Goal: Check status: Check status

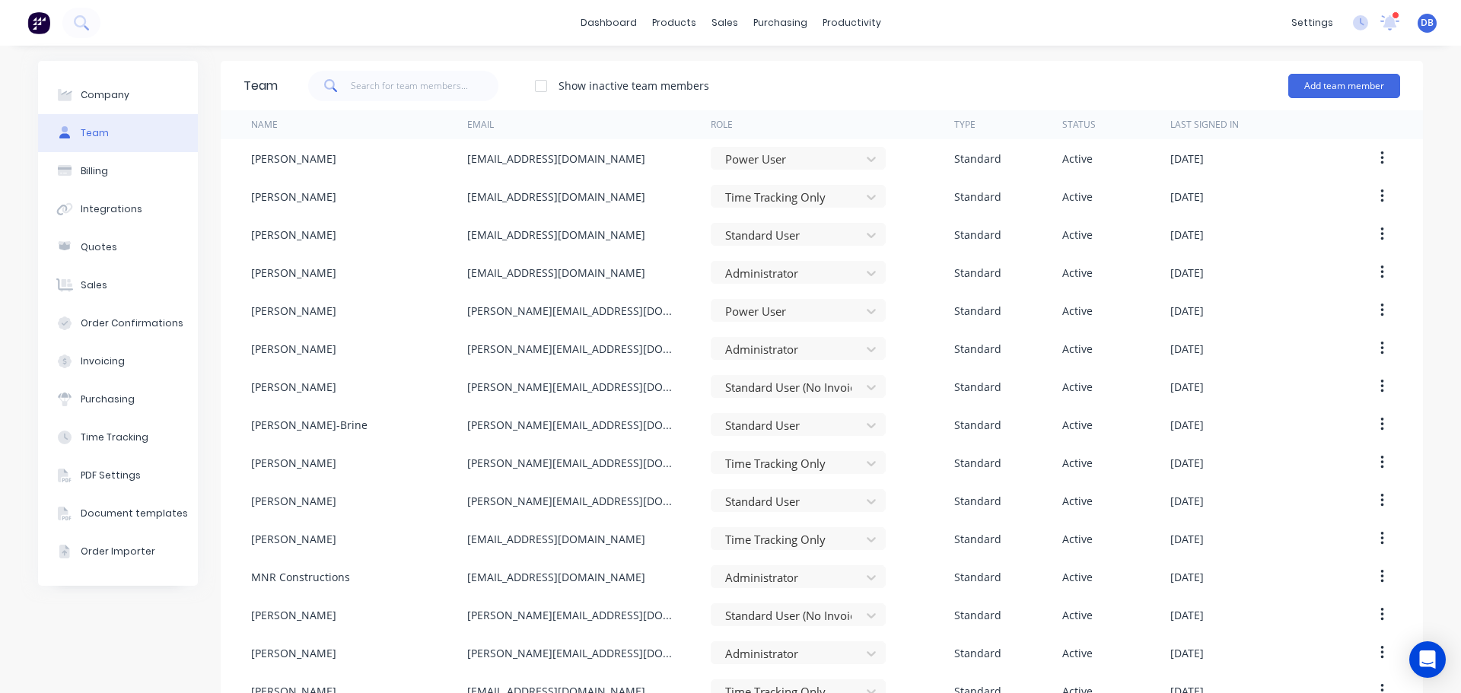
drag, startPoint x: 838, startPoint y: 95, endPoint x: 839, endPoint y: 88, distance: 7.8
click at [838, 94] on div "Show inactive team members Add team member" at bounding box center [839, 86] width 1123 height 46
click at [843, 73] on div "Show inactive team members Add team member" at bounding box center [839, 86] width 1123 height 46
click at [676, 20] on div "products" at bounding box center [674, 22] width 59 height 23
click at [721, 78] on div "Product Catalogue" at bounding box center [736, 73] width 94 height 14
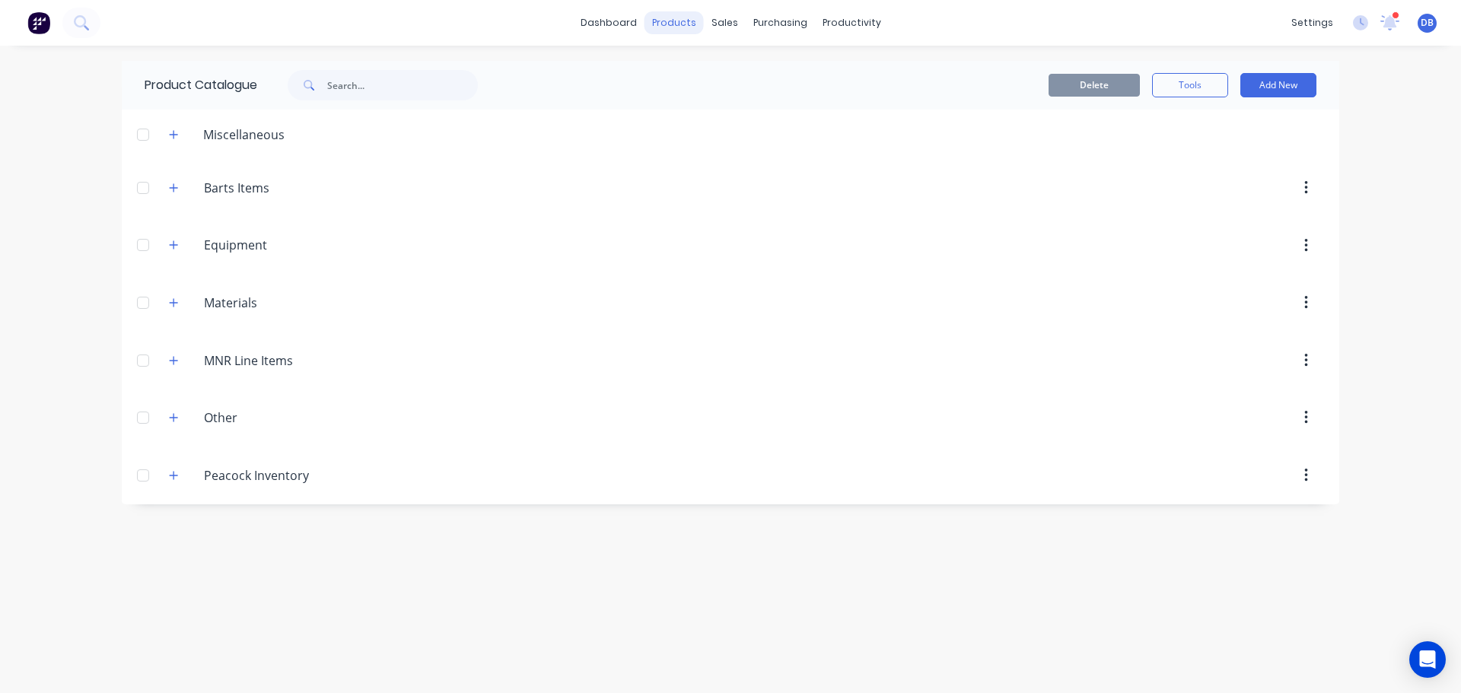
click at [683, 21] on div "products" at bounding box center [674, 22] width 59 height 23
click at [744, 66] on div at bounding box center [733, 73] width 23 height 14
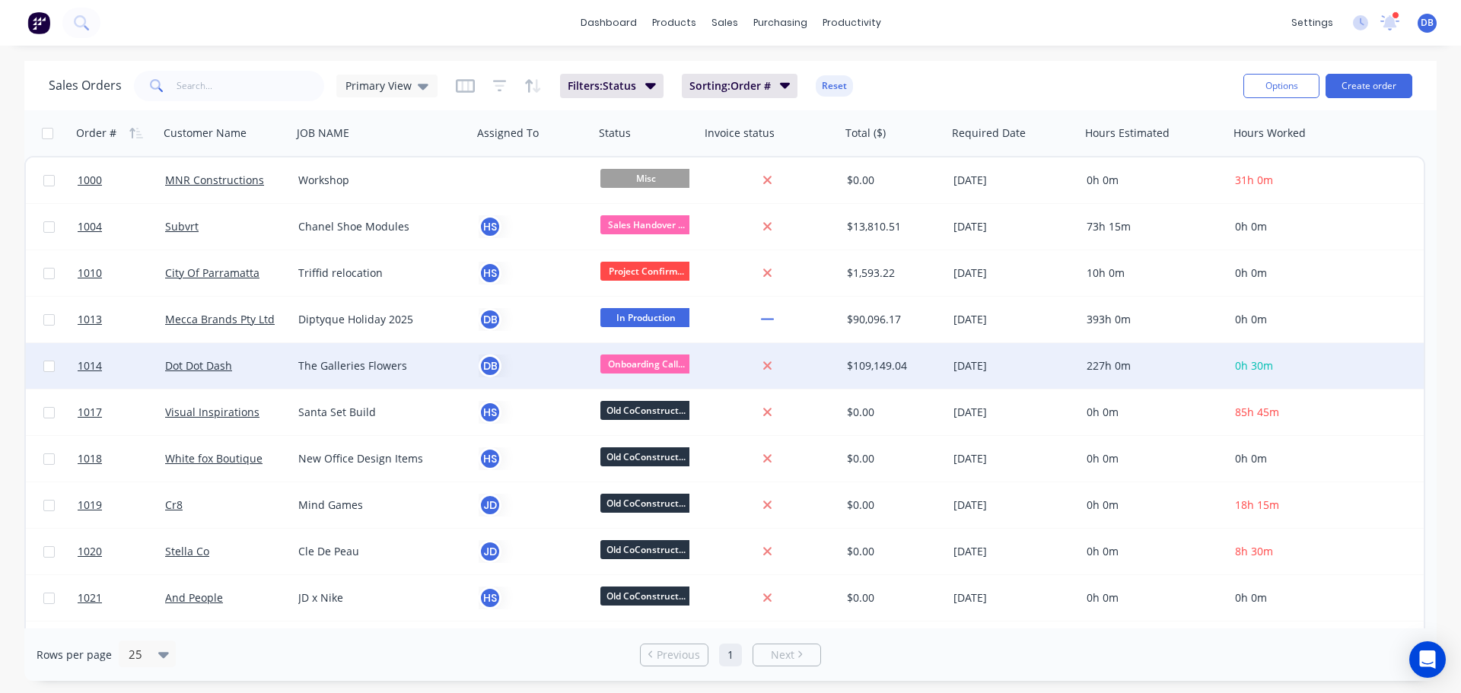
click at [276, 369] on div "Dot Dot Dash" at bounding box center [222, 365] width 115 height 15
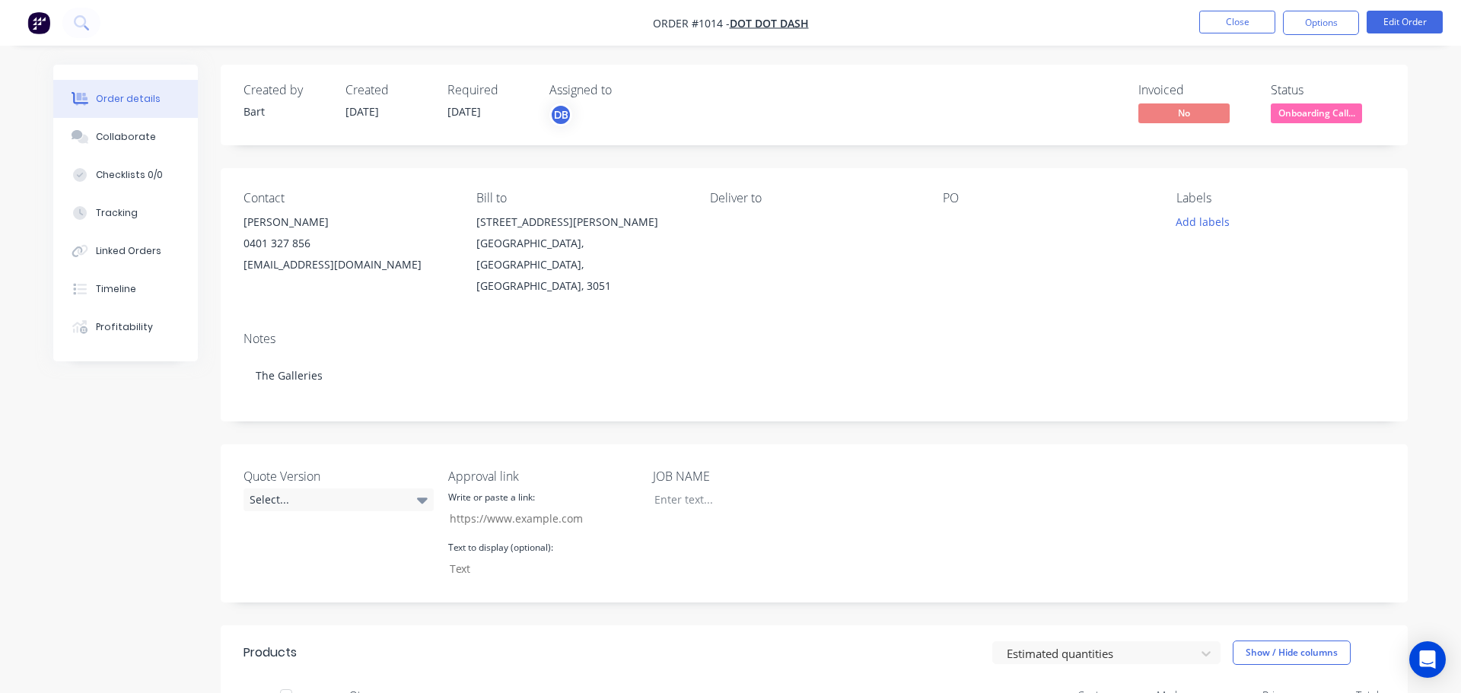
type input "[URL][DOMAIN_NAME]"
type input "CLICK HERE TO APPROVE QUOTE"
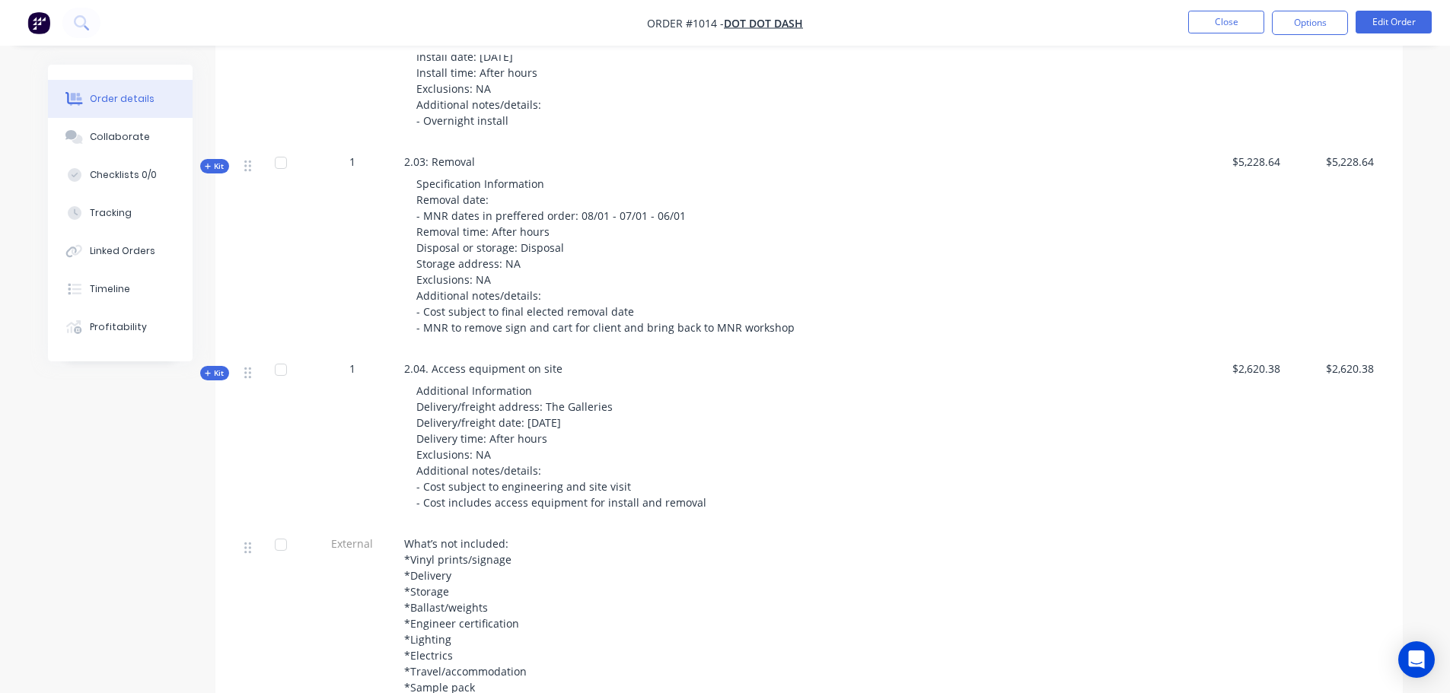
scroll to position [2037, 0]
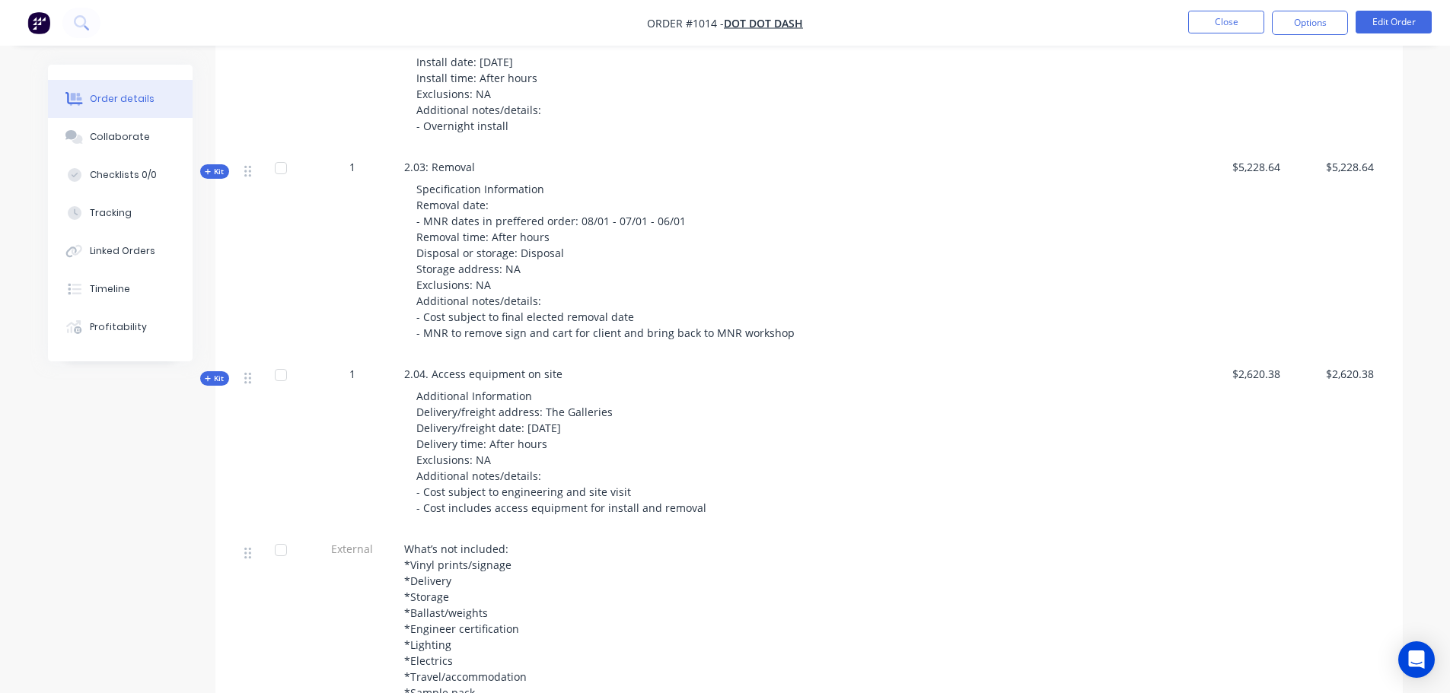
drag, startPoint x: 212, startPoint y: 353, endPoint x: 236, endPoint y: 353, distance: 24.4
click at [212, 373] on span "Kit" at bounding box center [215, 378] width 20 height 11
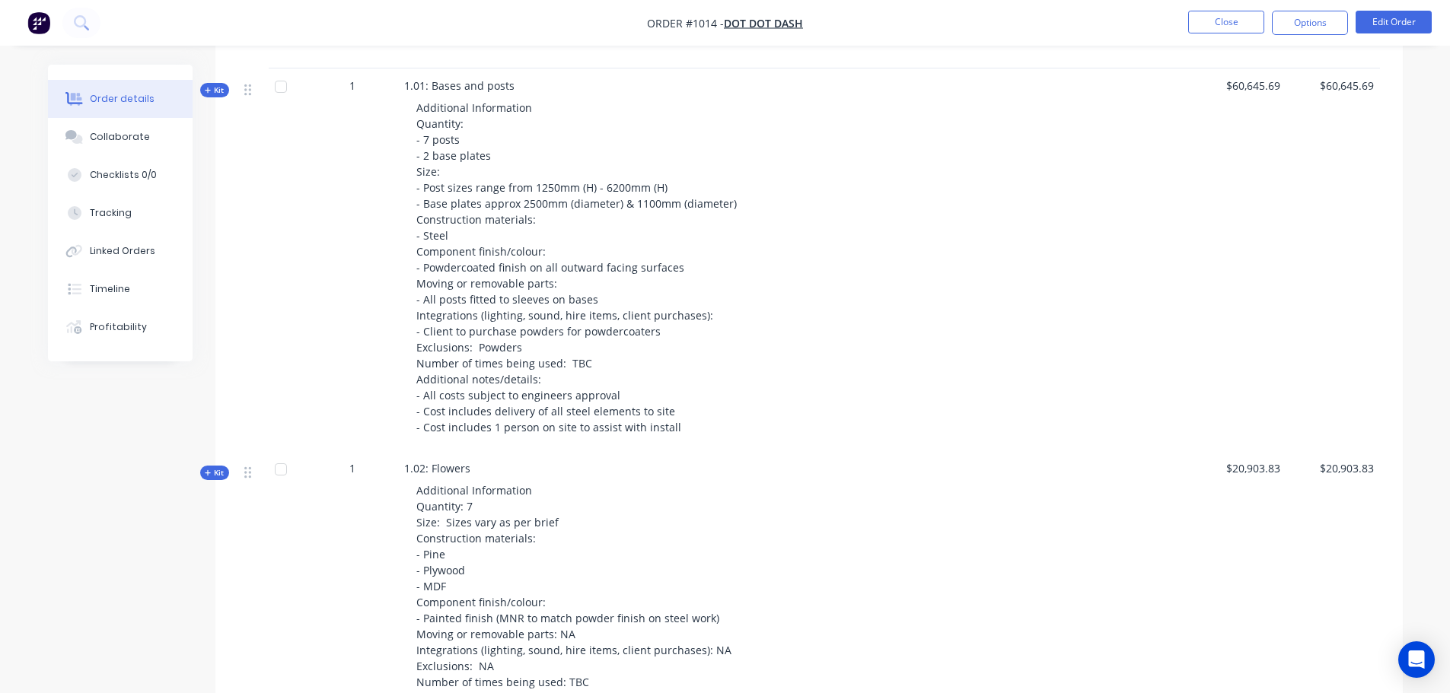
scroll to position [819, 0]
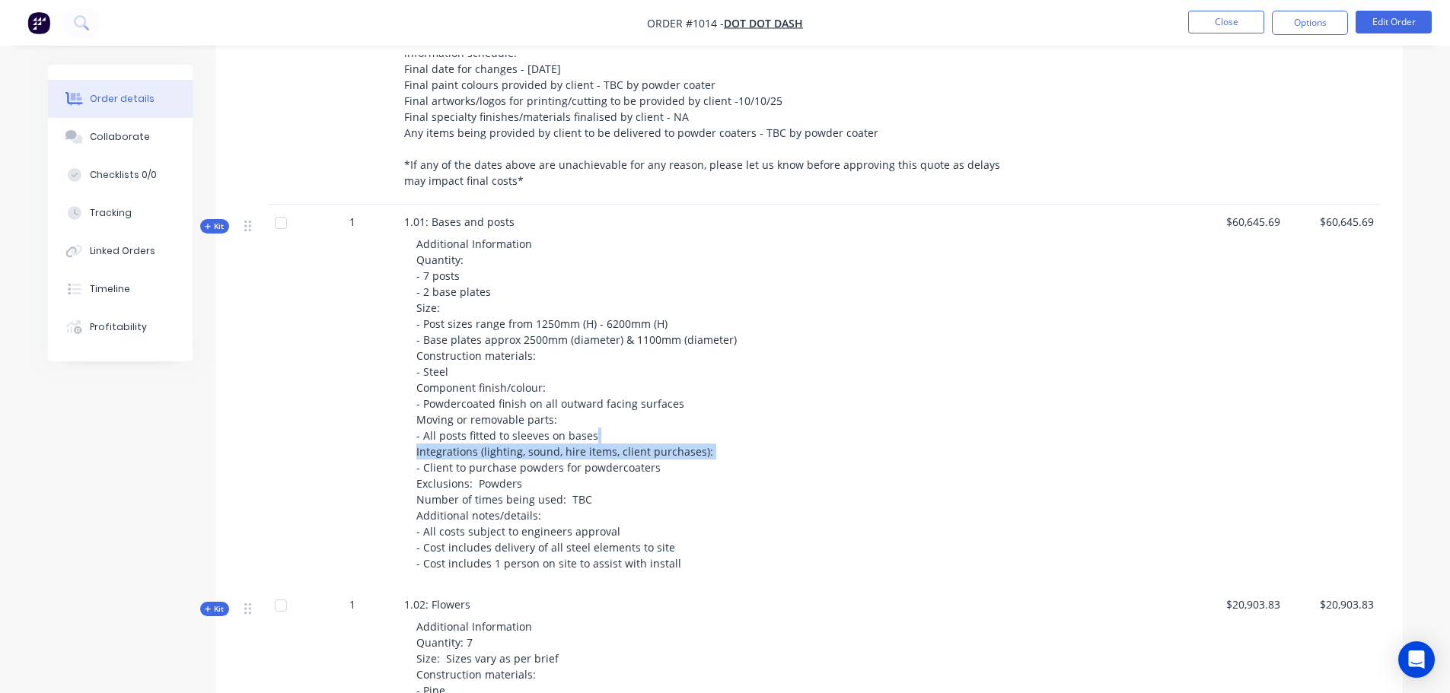
click at [569, 416] on div "Additional Information Quantity: - 7 posts - 2 base plates Size: - Post sizes r…" at bounding box center [702, 404] width 597 height 348
drag, startPoint x: 729, startPoint y: 483, endPoint x: 653, endPoint y: 463, distance: 78.8
click at [702, 479] on div "Additional Information Quantity: - 7 posts - 2 base plates Size: - Post sizes r…" at bounding box center [702, 404] width 597 height 348
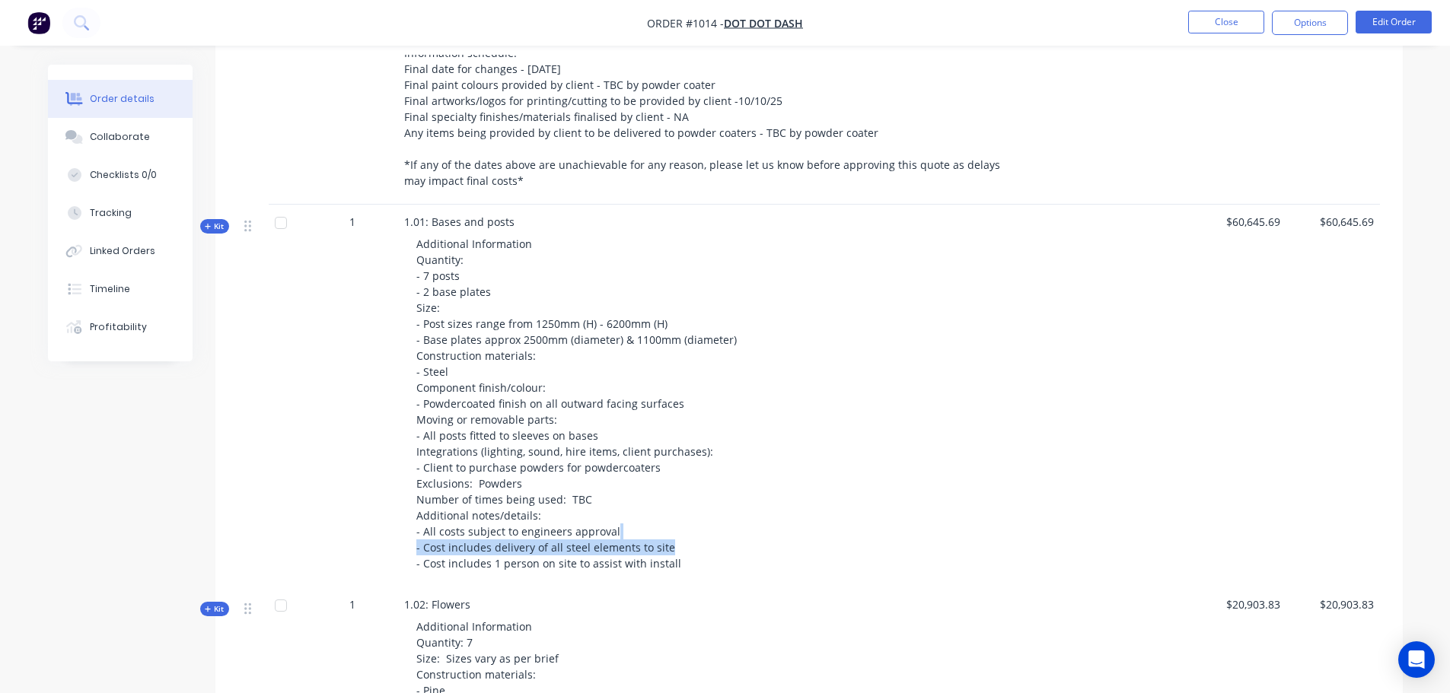
drag, startPoint x: 612, startPoint y: 505, endPoint x: 505, endPoint y: 473, distance: 112.2
click at [534, 483] on div "Additional Information Quantity: - 7 posts - 2 base plates Size: - Post sizes r…" at bounding box center [702, 404] width 597 height 348
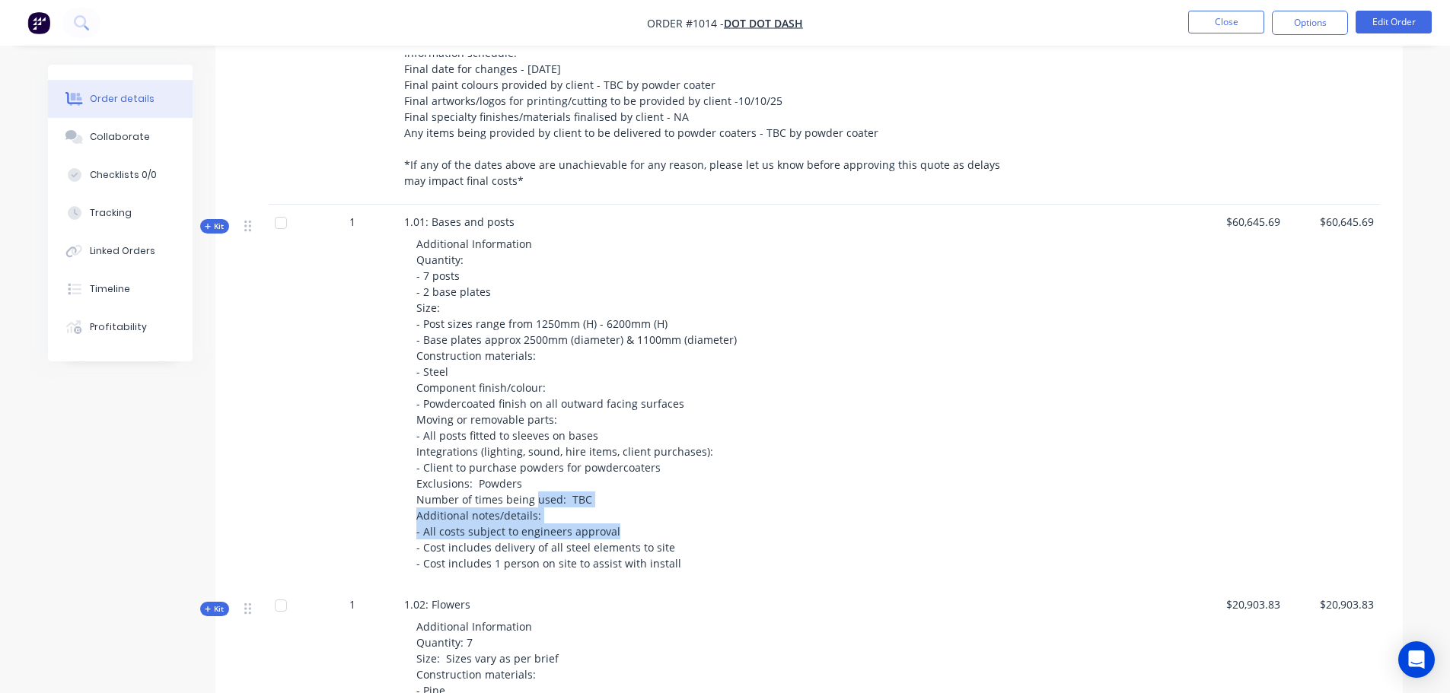
click at [794, 497] on div "Additional Information Quantity: - 7 posts - 2 base plates Size: - Post sizes r…" at bounding box center [702, 404] width 597 height 348
drag, startPoint x: 541, startPoint y: 488, endPoint x: 683, endPoint y: 430, distance: 153.6
click at [459, 470] on div "Additional Information Quantity: - 7 posts - 2 base plates Size: - Post sizes r…" at bounding box center [702, 404] width 597 height 348
drag, startPoint x: 1078, startPoint y: 379, endPoint x: 851, endPoint y: 169, distance: 309.7
click at [1079, 379] on div at bounding box center [1054, 396] width 94 height 383
